Goal: Transaction & Acquisition: Get a Quote

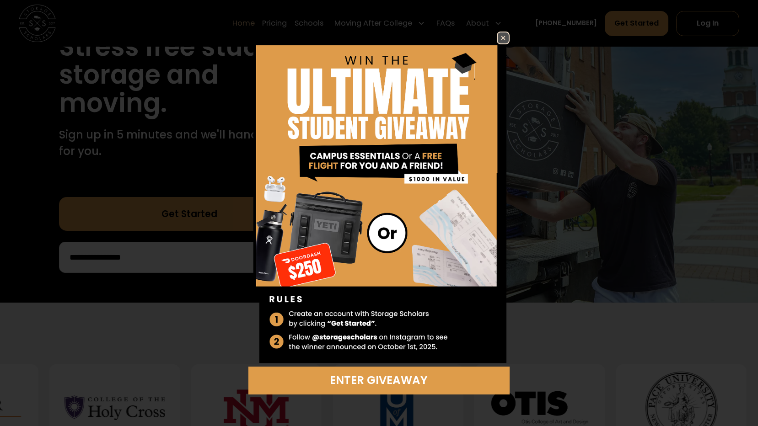
scroll to position [137, 0]
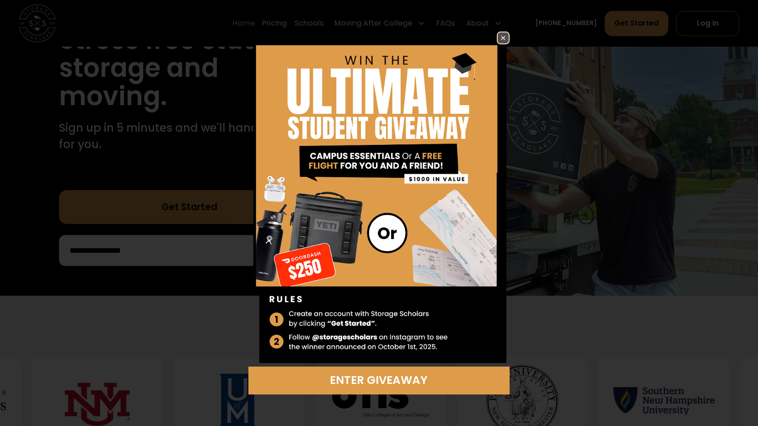
click at [502, 37] on img at bounding box center [502, 37] width 11 height 11
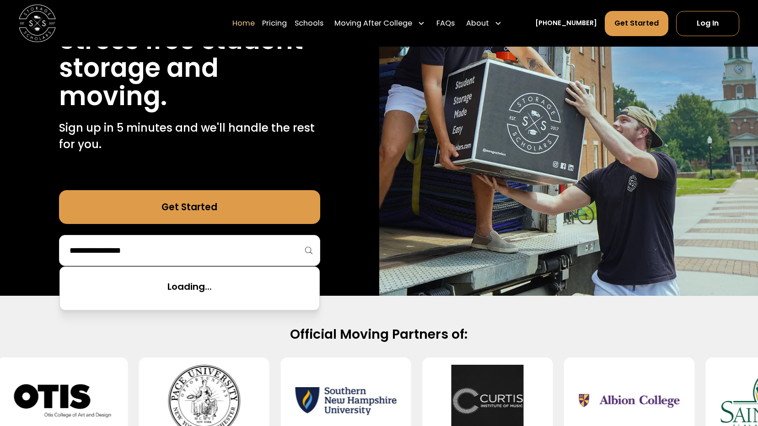
click at [274, 248] on input "search" at bounding box center [190, 251] width 242 height 16
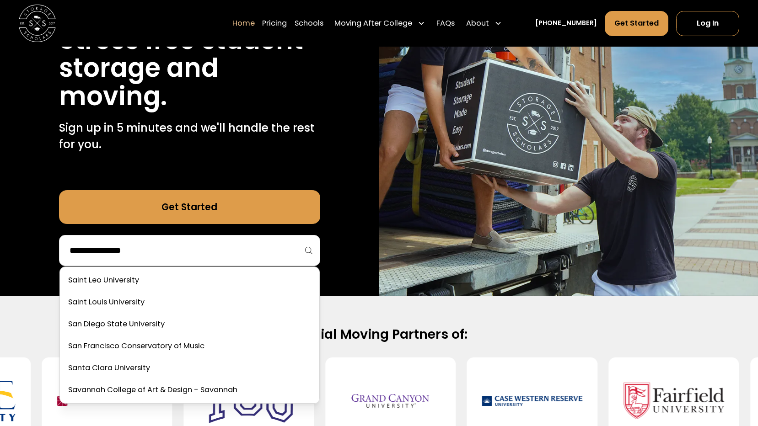
scroll to position [3144, 0]
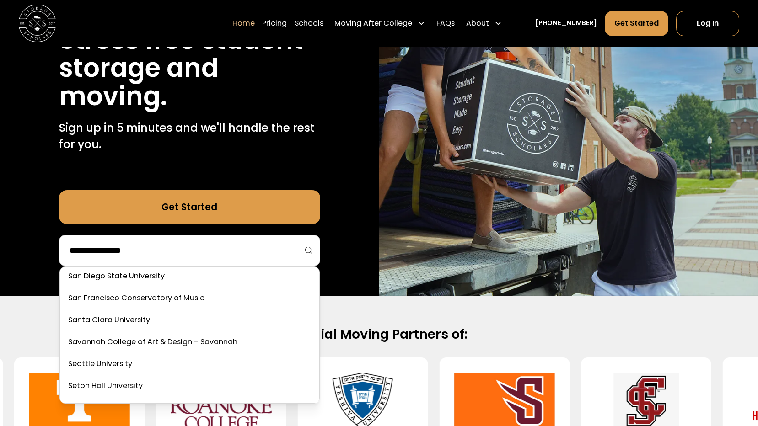
click at [274, 255] on input "search" at bounding box center [190, 251] width 242 height 16
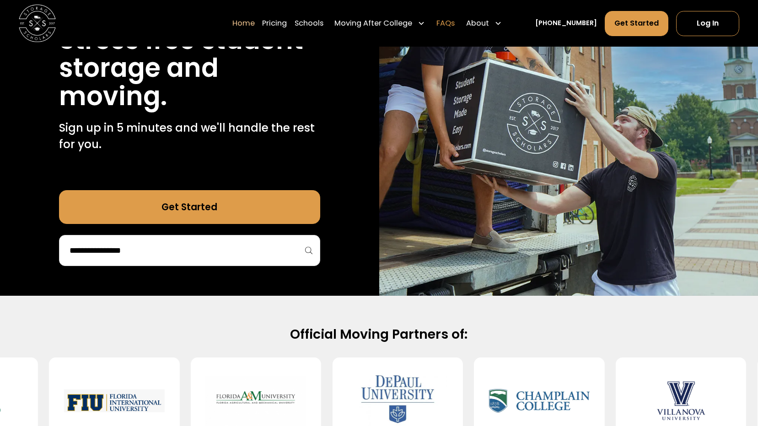
click at [454, 26] on link "FAQs" at bounding box center [445, 23] width 18 height 26
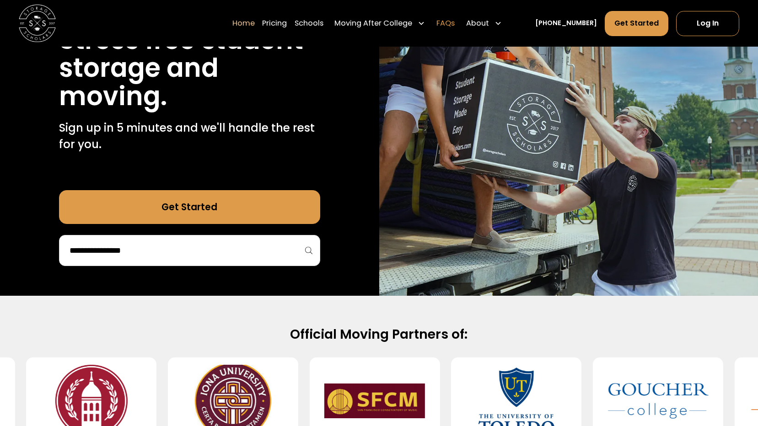
click at [454, 24] on link "FAQs" at bounding box center [445, 23] width 18 height 26
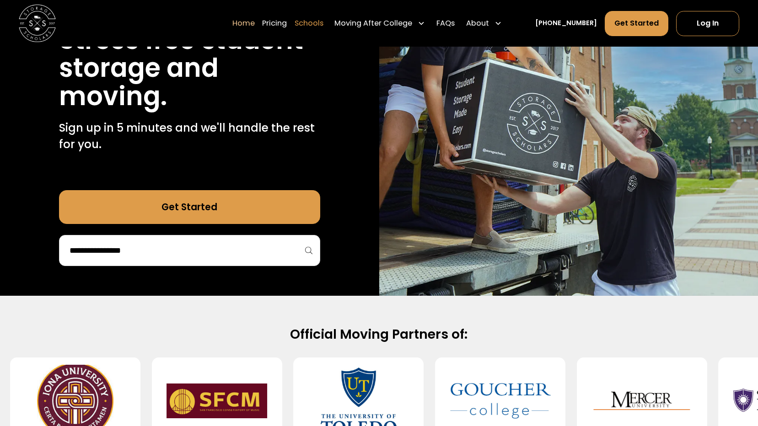
click at [323, 19] on link "Schools" at bounding box center [308, 23] width 29 height 26
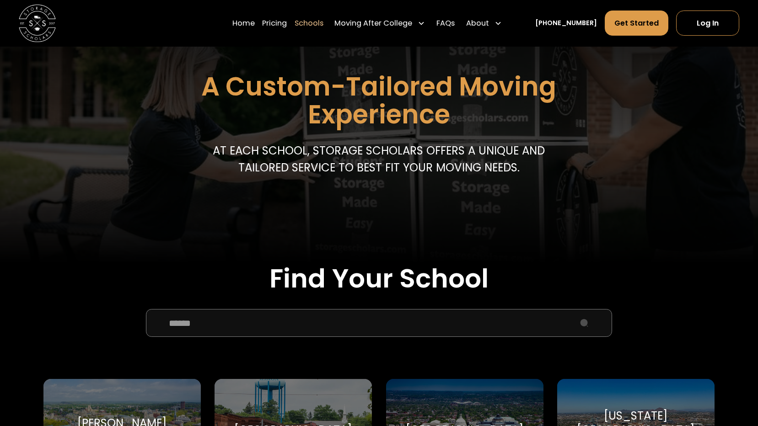
scroll to position [137, 0]
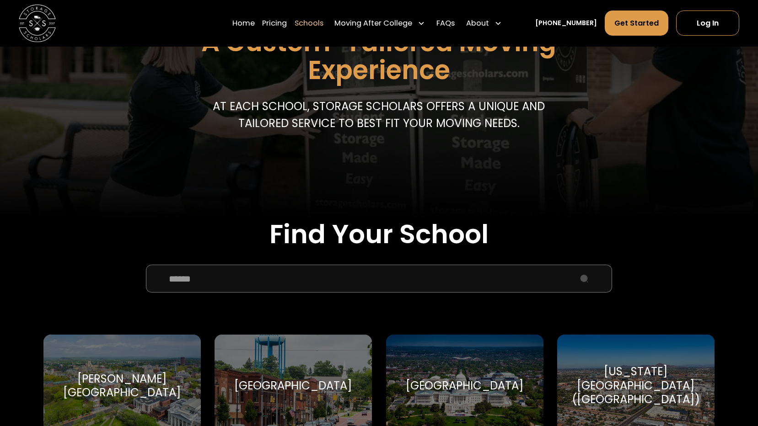
click at [501, 283] on input "School Select Form" at bounding box center [379, 279] width 466 height 28
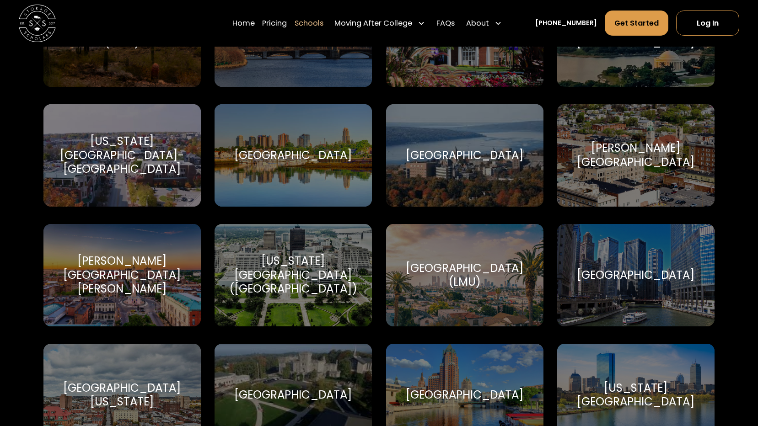
scroll to position [1986, 0]
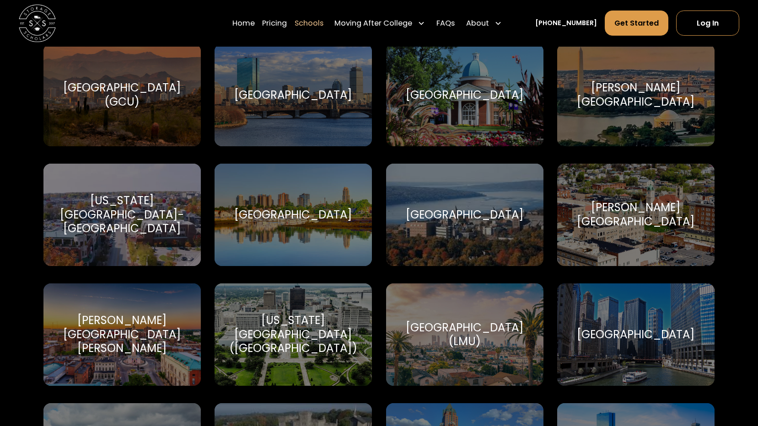
click at [308, 234] on div "Iona University Iona University" at bounding box center [292, 215] width 157 height 102
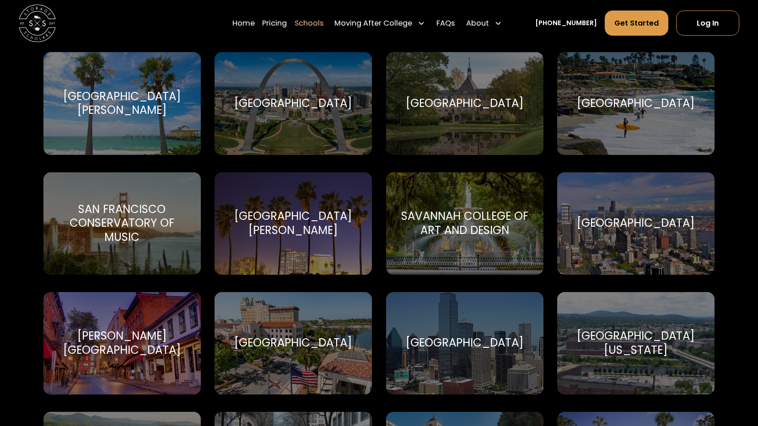
scroll to position [3326, 0]
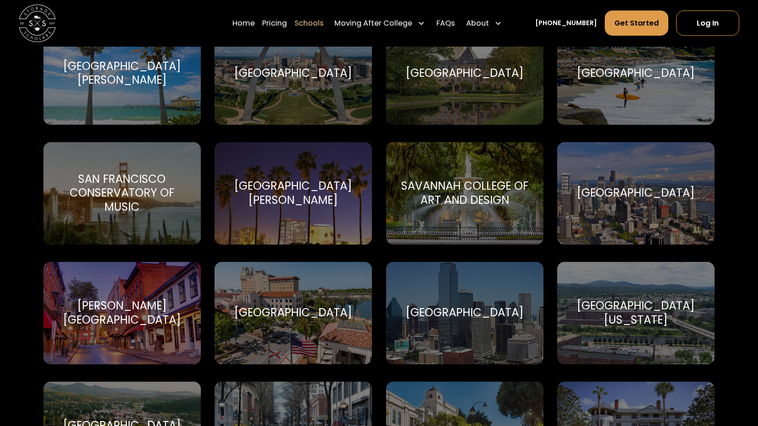
click at [470, 199] on div "Savannah College of Art and Design" at bounding box center [464, 193] width 135 height 28
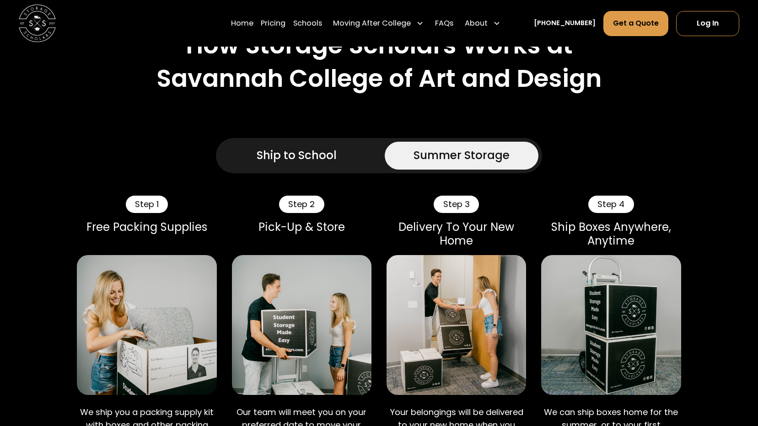
scroll to position [549, 0]
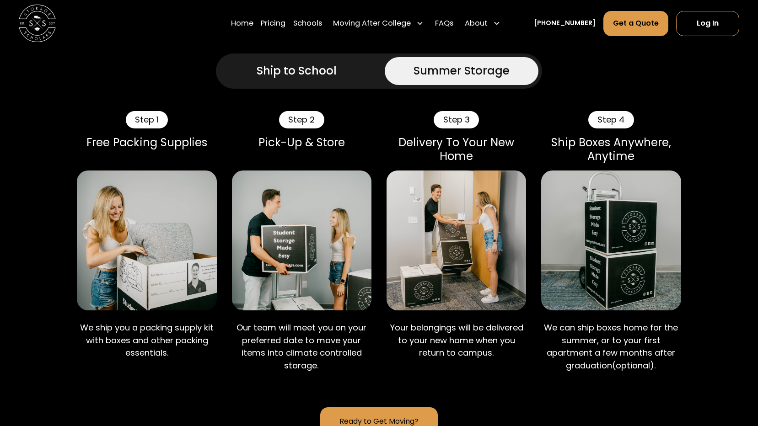
click at [451, 71] on div "Summer Storage" at bounding box center [461, 71] width 96 height 17
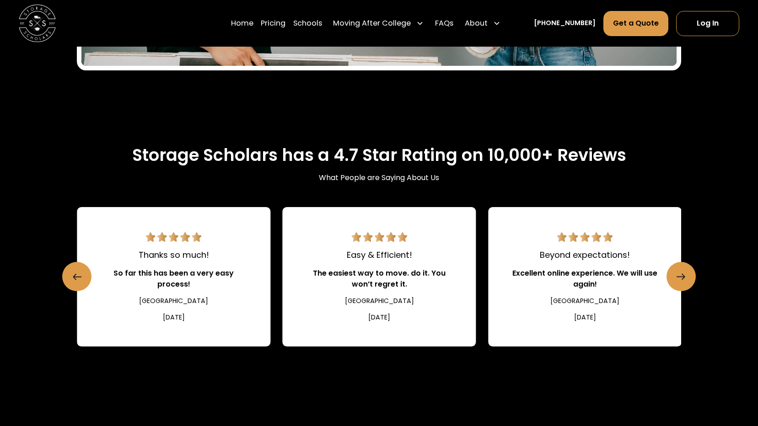
scroll to position [1372, 0]
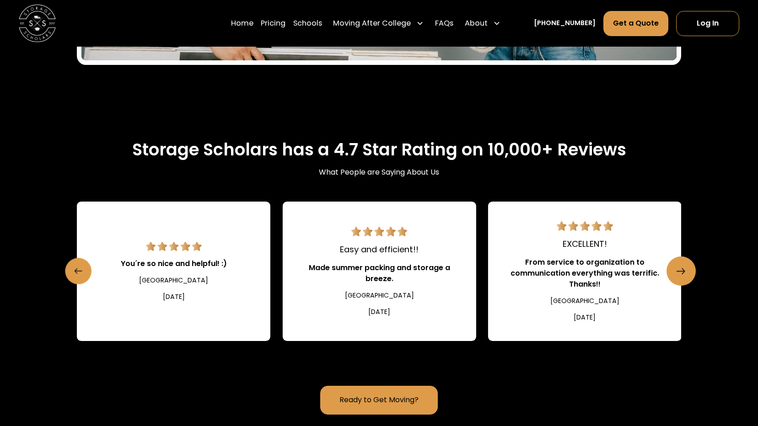
click at [71, 272] on link "Previous slide" at bounding box center [78, 271] width 27 height 27
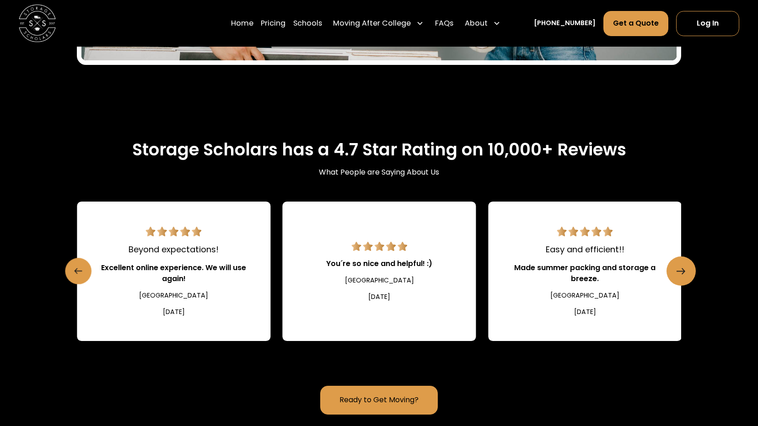
click at [71, 272] on link "Previous slide" at bounding box center [78, 271] width 27 height 27
click at [78, 271] on icon "Previous slide" at bounding box center [79, 271] width 8 height 15
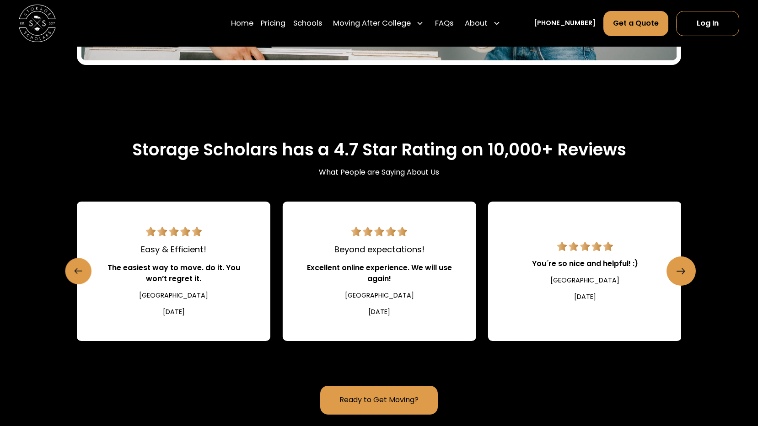
click at [78, 271] on icon "Previous slide" at bounding box center [79, 271] width 8 height 15
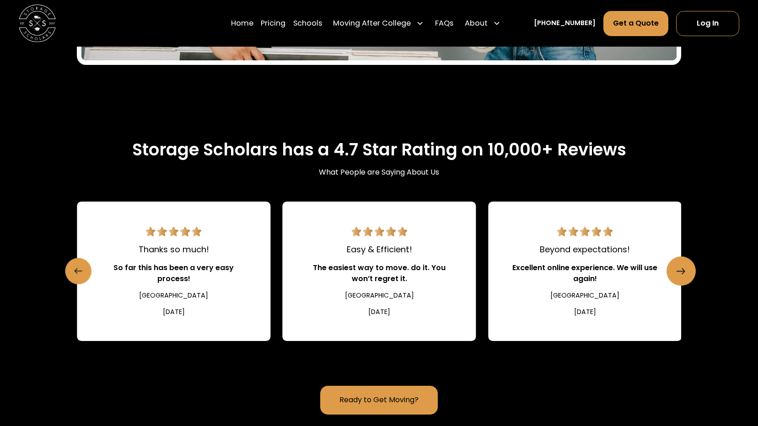
click at [78, 271] on icon "Previous slide" at bounding box center [79, 271] width 8 height 15
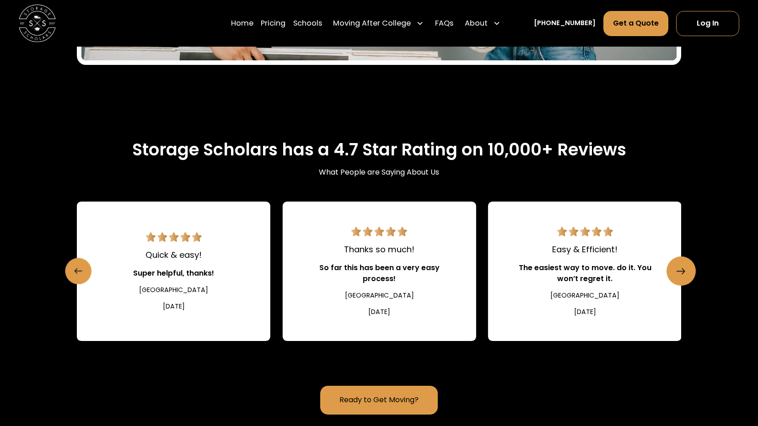
click at [78, 271] on icon "Previous slide" at bounding box center [79, 271] width 8 height 15
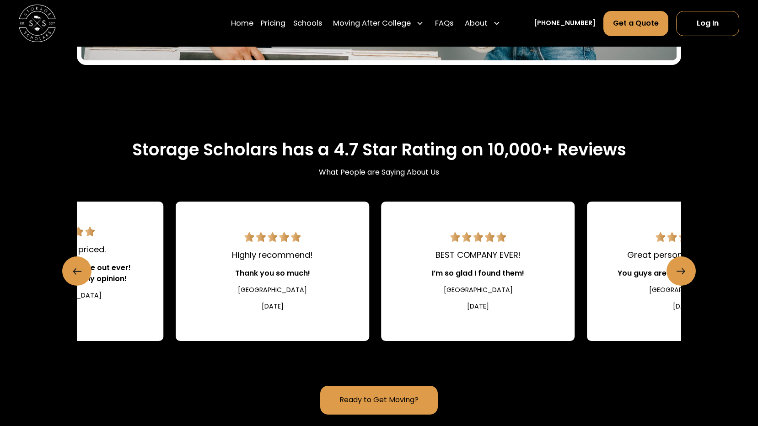
click at [426, 296] on link "BEST COMPANY EVER! I’m so glad I found them! [GEOGRAPHIC_DATA] [DATE]" at bounding box center [477, 272] width 193 height 140
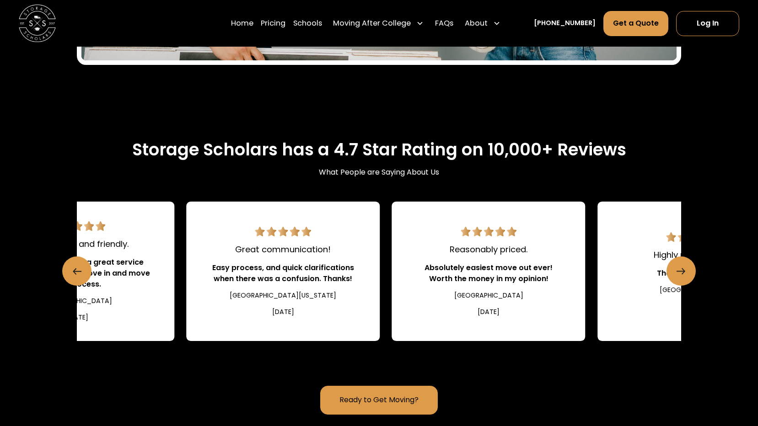
click at [585, 308] on link "Reasonably priced. Absolutely easiest move out ever! Worth the money in my opin…" at bounding box center [488, 272] width 193 height 140
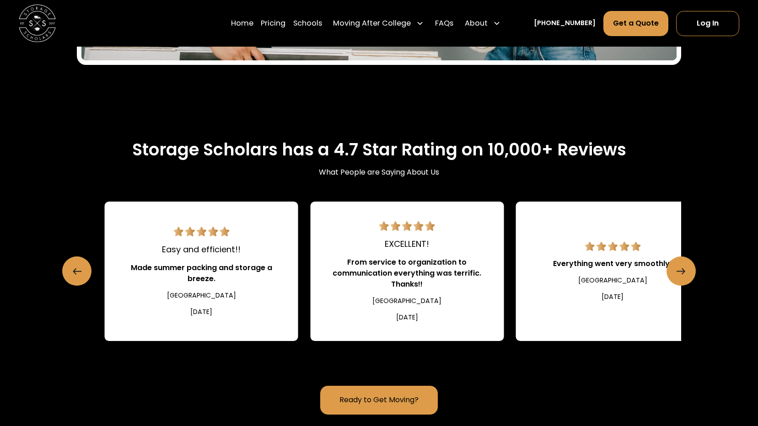
click at [738, 300] on div "How Storage Scholars Works at [GEOGRAPHIC_DATA] and Design Ship to School Summe…" at bounding box center [379, 213] width 758 height 2240
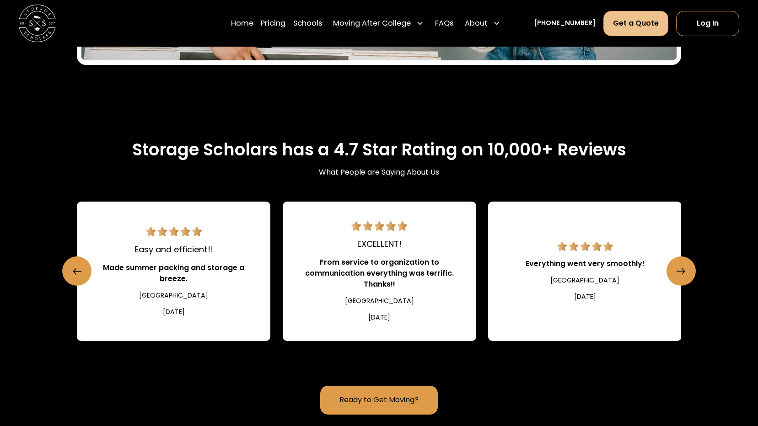
click at [631, 25] on link "Get a Quote" at bounding box center [635, 23] width 65 height 25
